Goal: Task Accomplishment & Management: Manage account settings

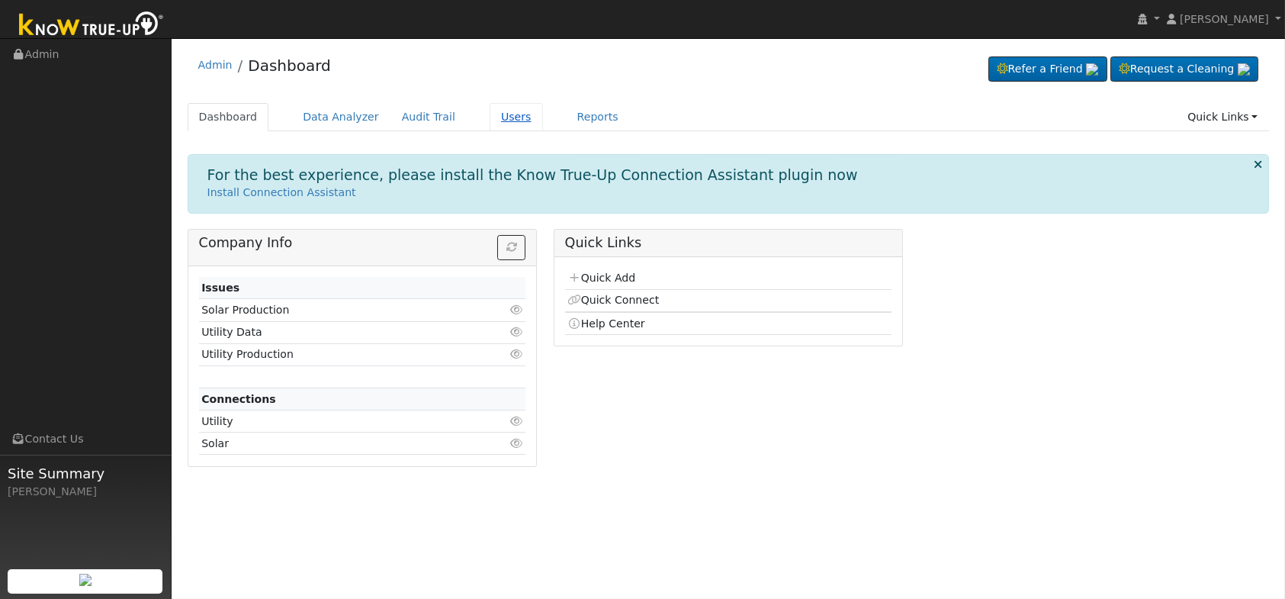
click at [490, 108] on link "Users" at bounding box center [516, 117] width 53 height 28
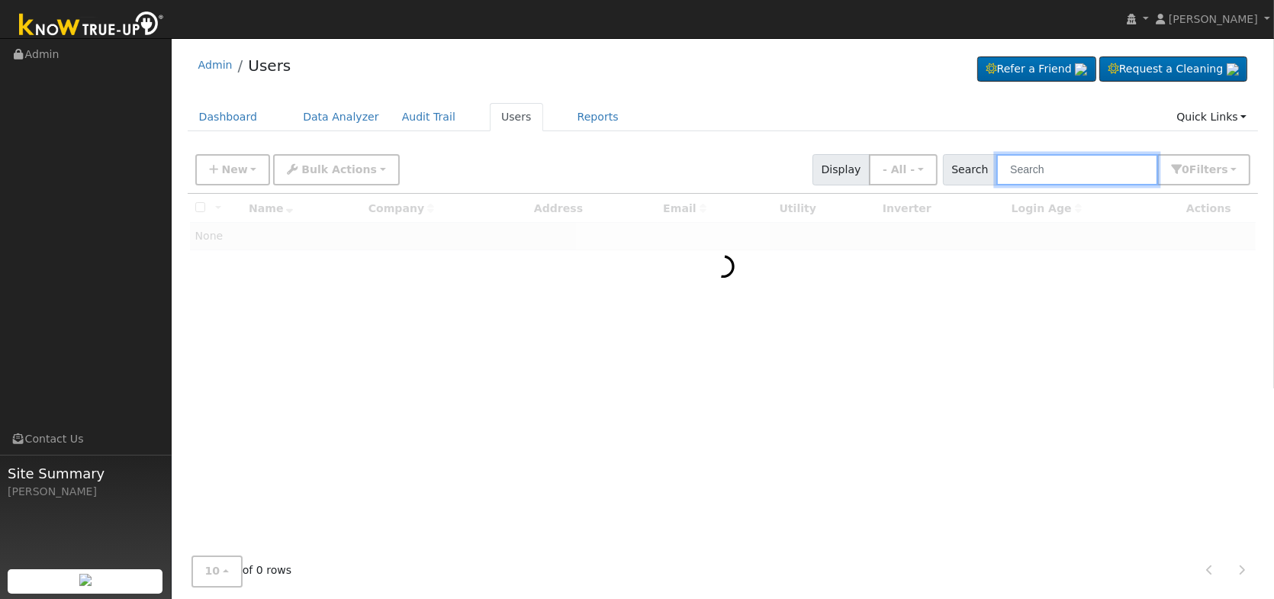
click at [1101, 172] on input "text" at bounding box center [1077, 169] width 162 height 31
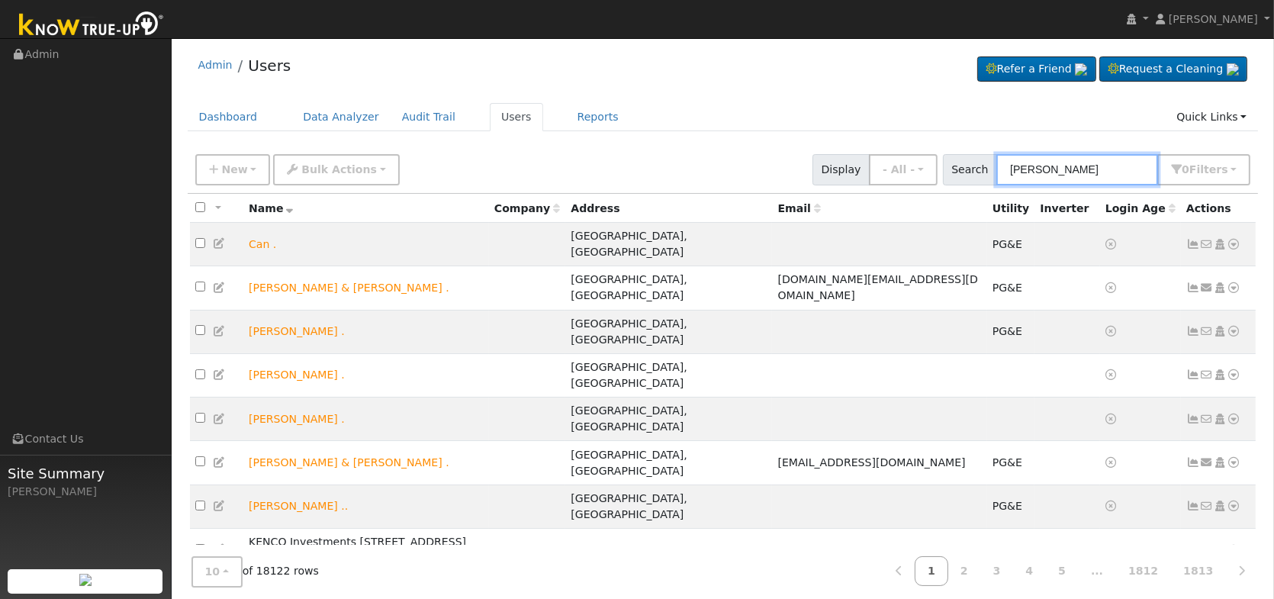
type input "[PERSON_NAME]"
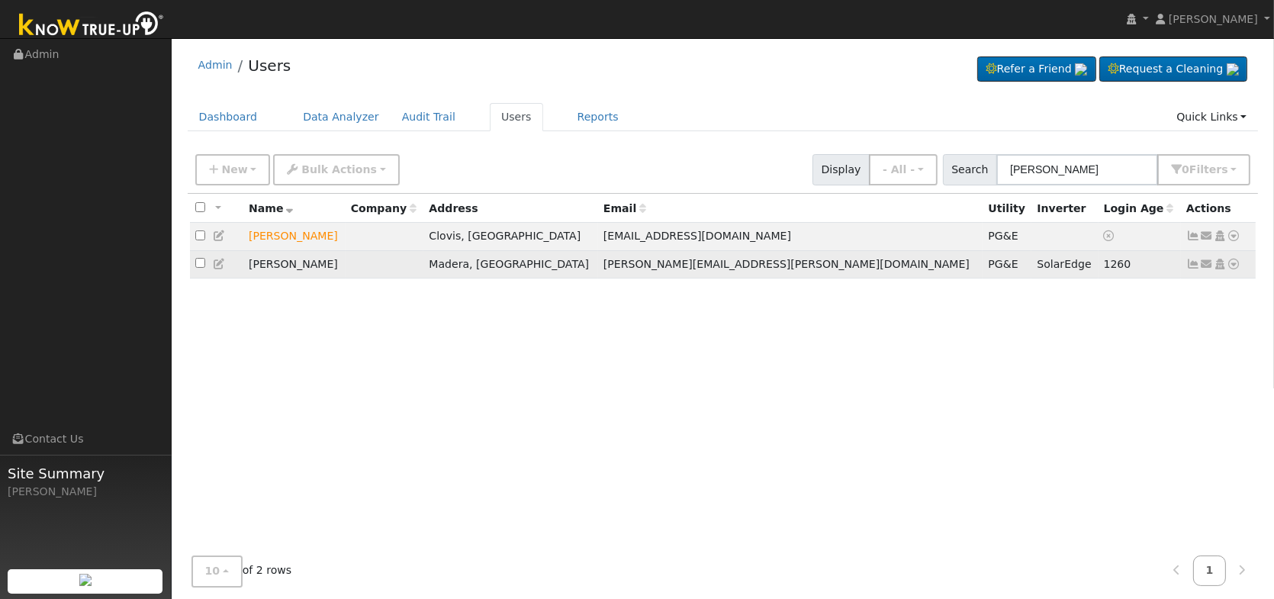
click at [295, 267] on td "Rachel Elkins" at bounding box center [294, 264] width 102 height 28
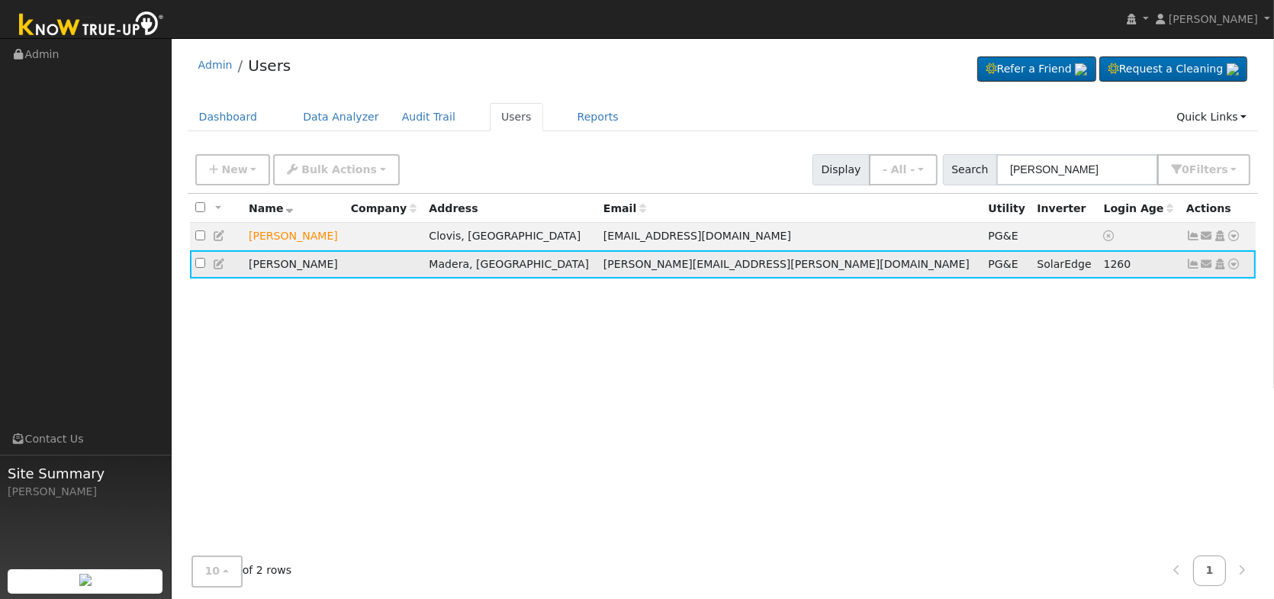
click at [1222, 268] on icon at bounding box center [1220, 264] width 14 height 11
